Goal: Task Accomplishment & Management: Use online tool/utility

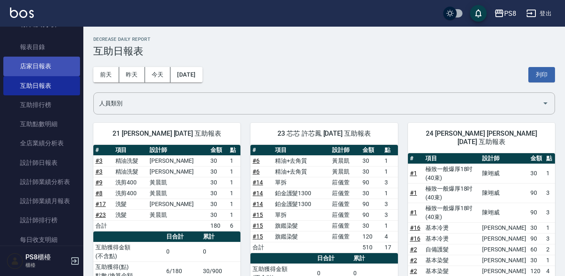
scroll to position [257, 0]
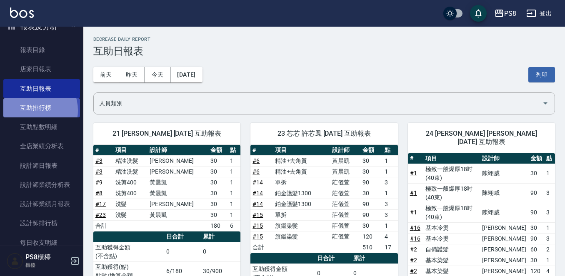
click at [32, 110] on link "互助排行榜" at bounding box center [41, 107] width 77 height 19
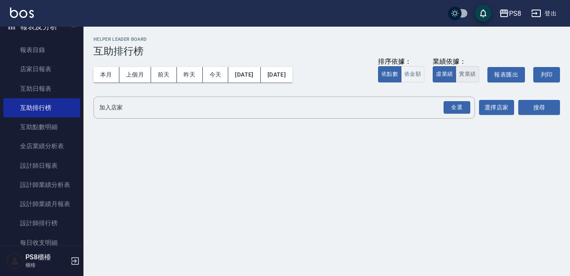
click at [456, 81] on div "虛業績 實業績" at bounding box center [455, 74] width 46 height 16
click at [459, 105] on div "全選" at bounding box center [456, 107] width 27 height 13
click at [520, 108] on button "搜尋" at bounding box center [539, 107] width 42 height 15
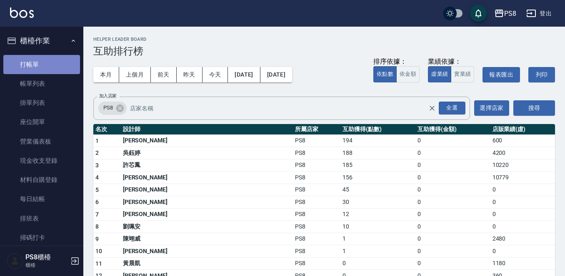
click at [45, 63] on link "打帳單" at bounding box center [41, 64] width 77 height 19
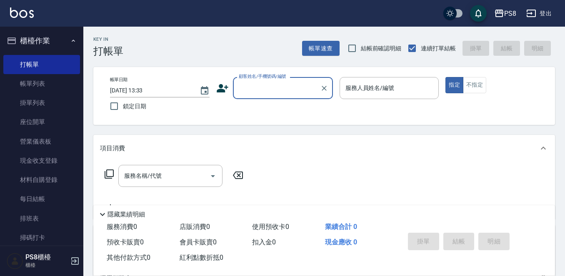
click at [270, 90] on input "顧客姓名/手機號碼/編號" at bounding box center [277, 88] width 80 height 15
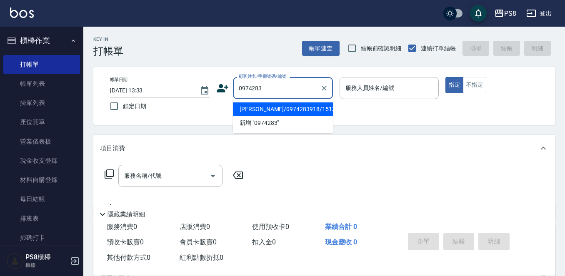
click at [286, 113] on li "[PERSON_NAME]/0974283918/15136" at bounding box center [283, 110] width 100 height 14
type input "[PERSON_NAME]/0974283918/15136"
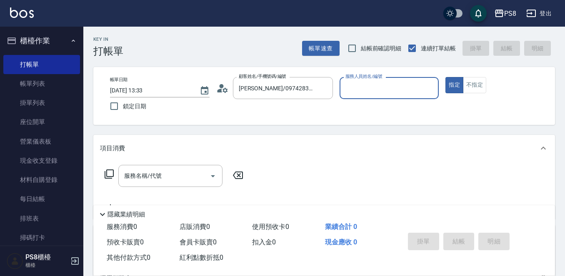
type input "[PERSON_NAME]-14"
click at [190, 180] on input "服務名稱/代號" at bounding box center [164, 176] width 84 height 15
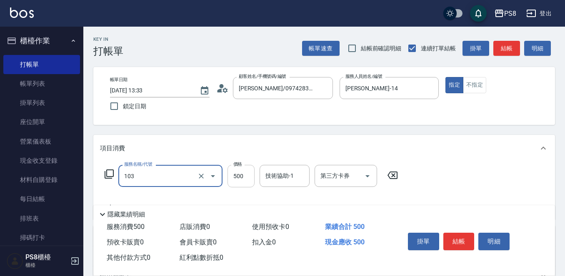
type input "B級洗剪500(103)"
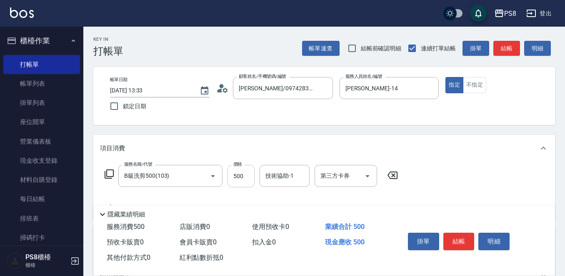
click at [231, 174] on div "服務名稱/代號 B級洗剪500(103) 服務名稱/代號 價格 500 價格 技術協助-1 技術協助-1 第三方卡券 第三方卡券" at bounding box center [251, 176] width 303 height 23
drag, startPoint x: 231, startPoint y: 174, endPoint x: 230, endPoint y: 170, distance: 4.3
click at [231, 174] on input "500" at bounding box center [241, 176] width 27 height 23
type input "600"
click at [468, 240] on button "結帳" at bounding box center [459, 242] width 31 height 18
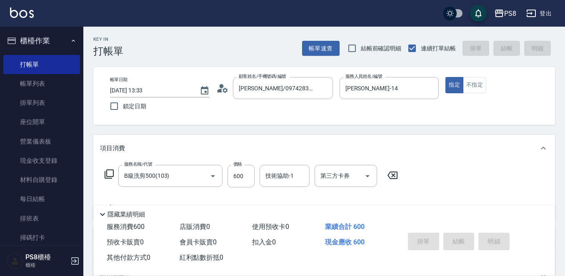
type input "[DATE] 13:36"
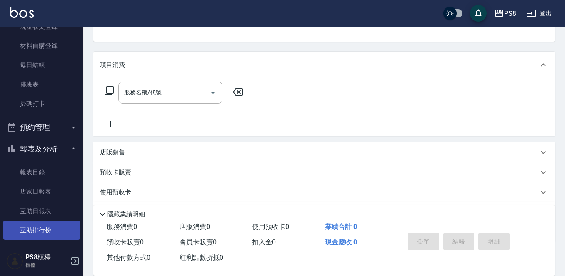
scroll to position [208, 0]
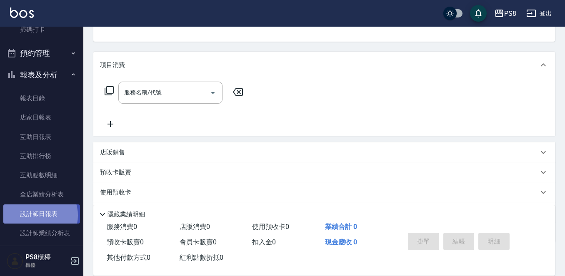
click at [38, 216] on link "設計師日報表" at bounding box center [41, 214] width 77 height 19
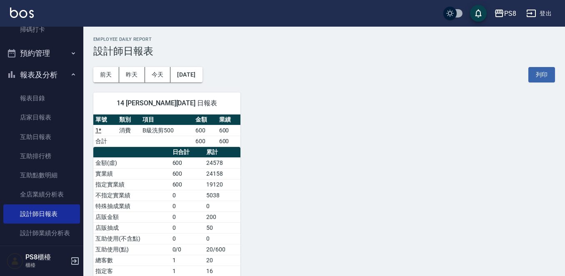
click at [374, 148] on div "14 Joan 黃玟潔 09/15/2025 日報表 單號 類別 項目 金額 業績 1 * 消費 B級洗剪500 600 600 合計 600 600 日合計…" at bounding box center [319, 207] width 472 height 248
click at [133, 78] on button "昨天" at bounding box center [132, 74] width 26 height 15
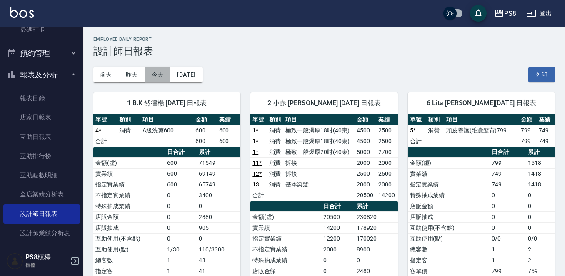
click at [158, 78] on button "今天" at bounding box center [158, 74] width 26 height 15
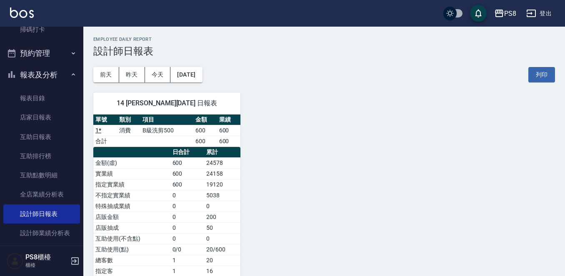
click at [350, 139] on div "14 Joan 黃玟潔 09/15/2025 日報表 單號 類別 項目 金額 業績 1 * 消費 B級洗剪500 600 600 合計 600 600 日合計…" at bounding box center [319, 207] width 472 height 248
click at [48, 76] on button "報表及分析" at bounding box center [41, 75] width 77 height 22
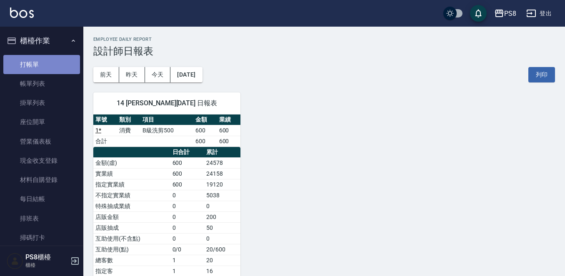
click at [42, 70] on link "打帳單" at bounding box center [41, 64] width 77 height 19
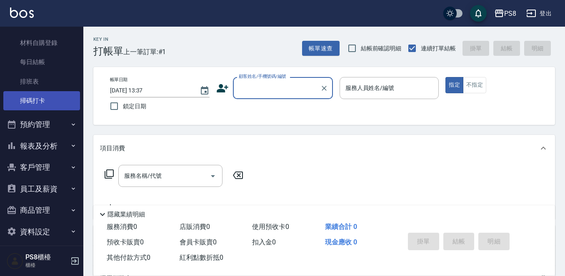
scroll to position [144, 0]
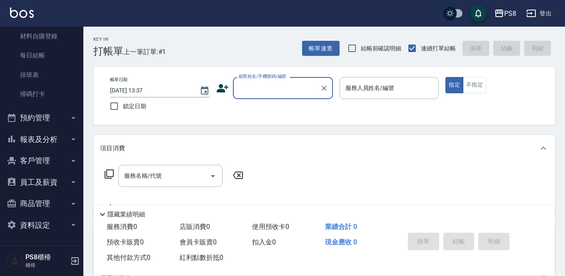
click at [40, 122] on button "預約管理" at bounding box center [41, 118] width 77 height 22
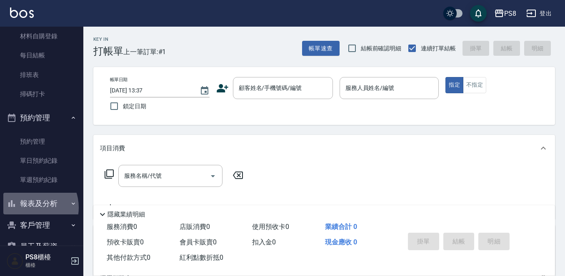
click at [28, 207] on button "報表及分析" at bounding box center [41, 204] width 77 height 22
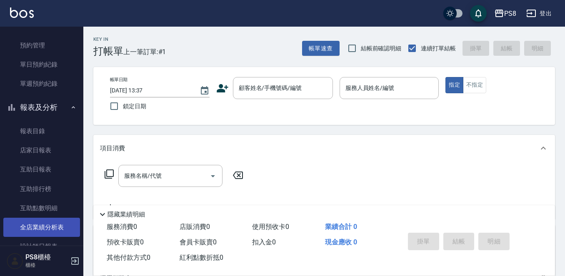
scroll to position [269, 0]
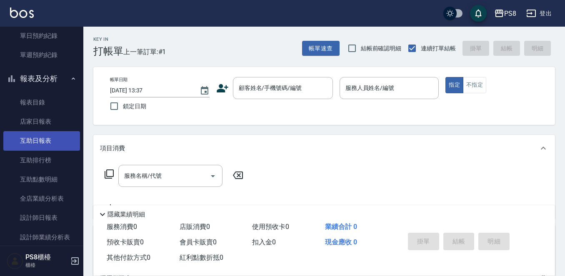
click at [33, 146] on link "互助日報表" at bounding box center [41, 140] width 77 height 19
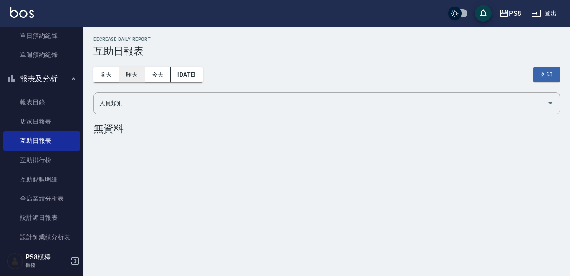
drag, startPoint x: 123, startPoint y: 78, endPoint x: 128, endPoint y: 77, distance: 5.0
click at [123, 77] on button "昨天" at bounding box center [132, 74] width 26 height 15
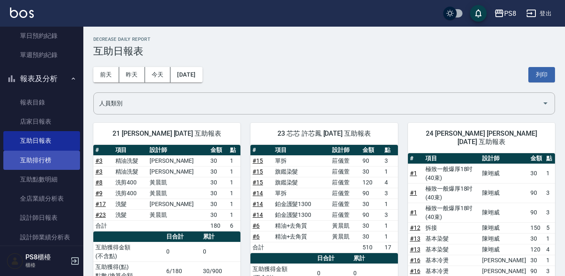
click at [43, 153] on link "互助排行榜" at bounding box center [41, 160] width 77 height 19
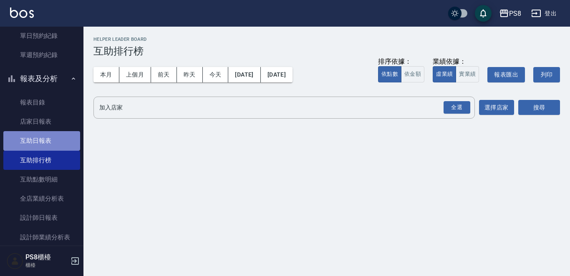
click at [41, 138] on link "互助日報表" at bounding box center [41, 140] width 77 height 19
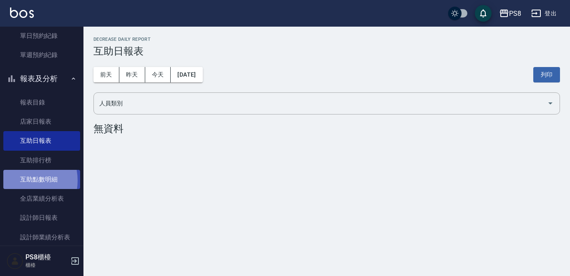
click at [17, 181] on link "互助點數明細" at bounding box center [41, 179] width 77 height 19
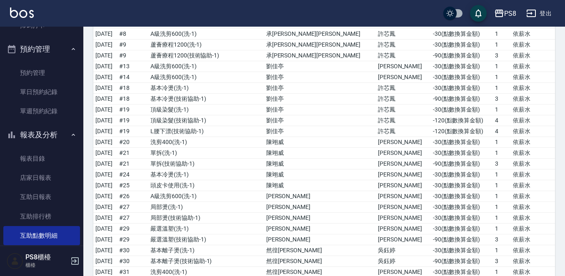
scroll to position [227, 0]
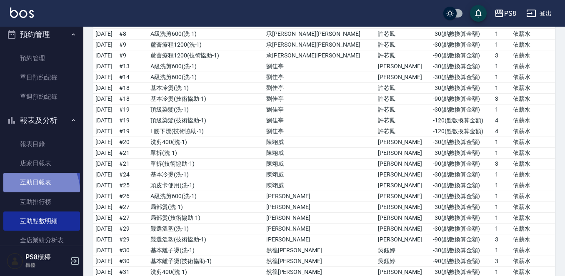
click at [29, 191] on link "互助日報表" at bounding box center [41, 182] width 77 height 19
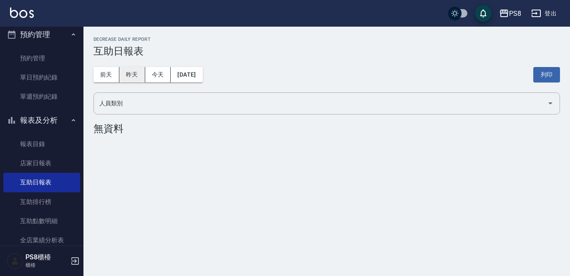
click at [138, 77] on button "昨天" at bounding box center [132, 74] width 26 height 15
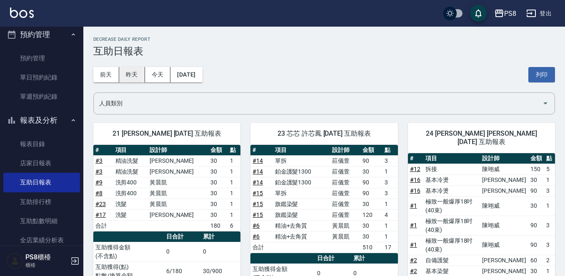
click at [131, 71] on button "昨天" at bounding box center [132, 74] width 26 height 15
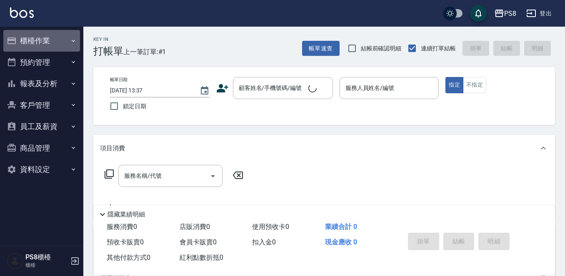
click at [38, 44] on button "櫃檯作業" at bounding box center [41, 41] width 77 height 22
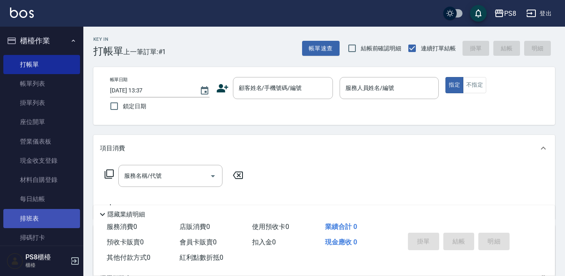
click at [33, 221] on link "排班表" at bounding box center [41, 218] width 77 height 19
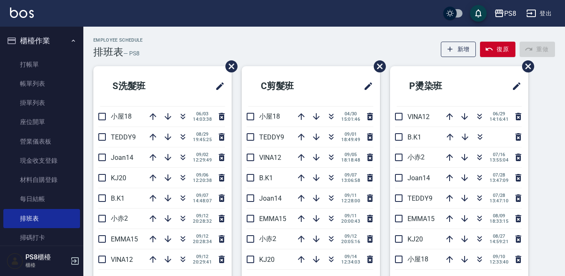
click at [242, 53] on div "Employee Schedule 排班表 — PS8 新增 復原 重做" at bounding box center [324, 48] width 462 height 20
